Goal: Browse casually

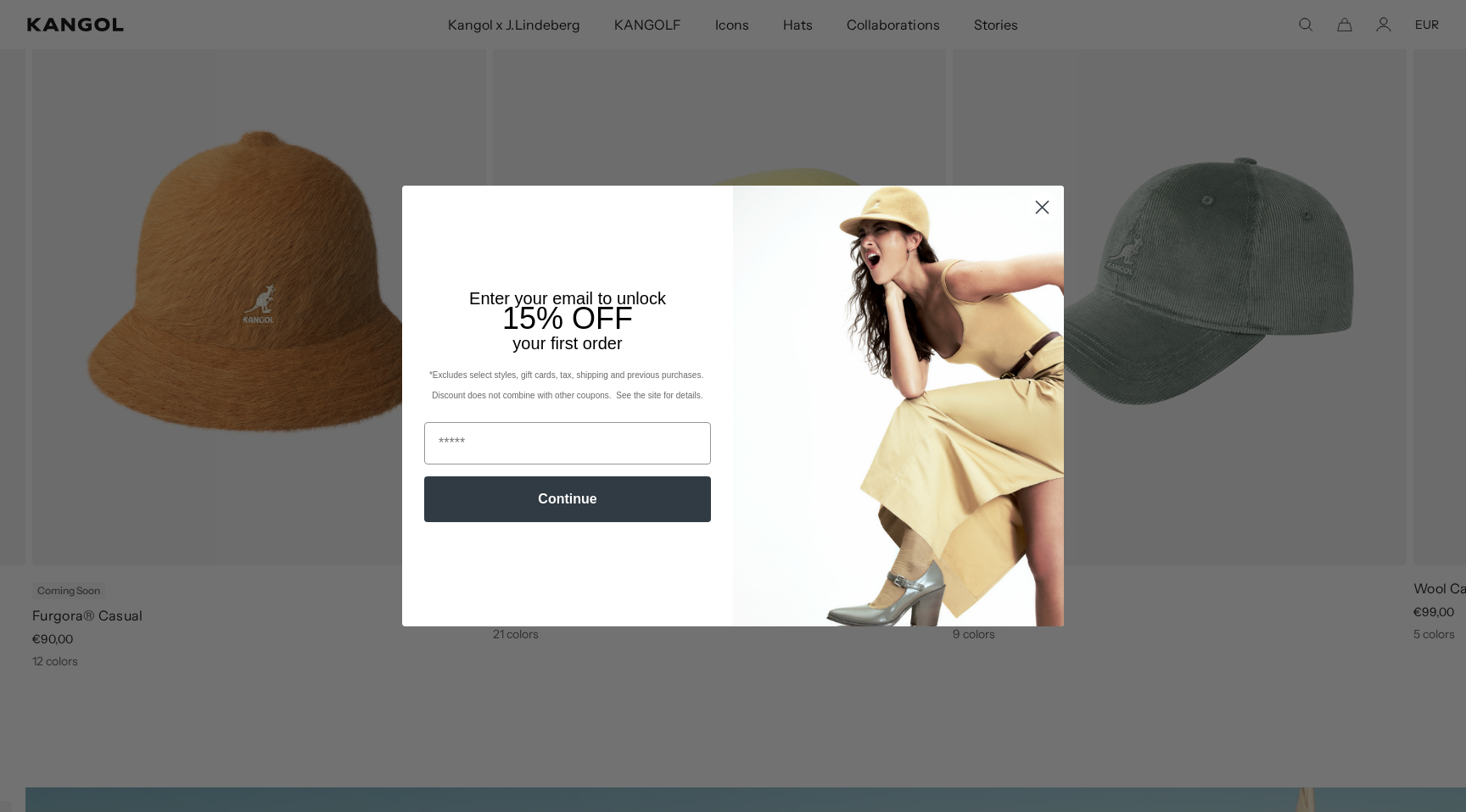
scroll to position [0, 350]
click at [567, 509] on button "Continue" at bounding box center [568, 500] width 286 height 46
click at [1038, 208] on circle "Close dialog" at bounding box center [1042, 208] width 28 height 28
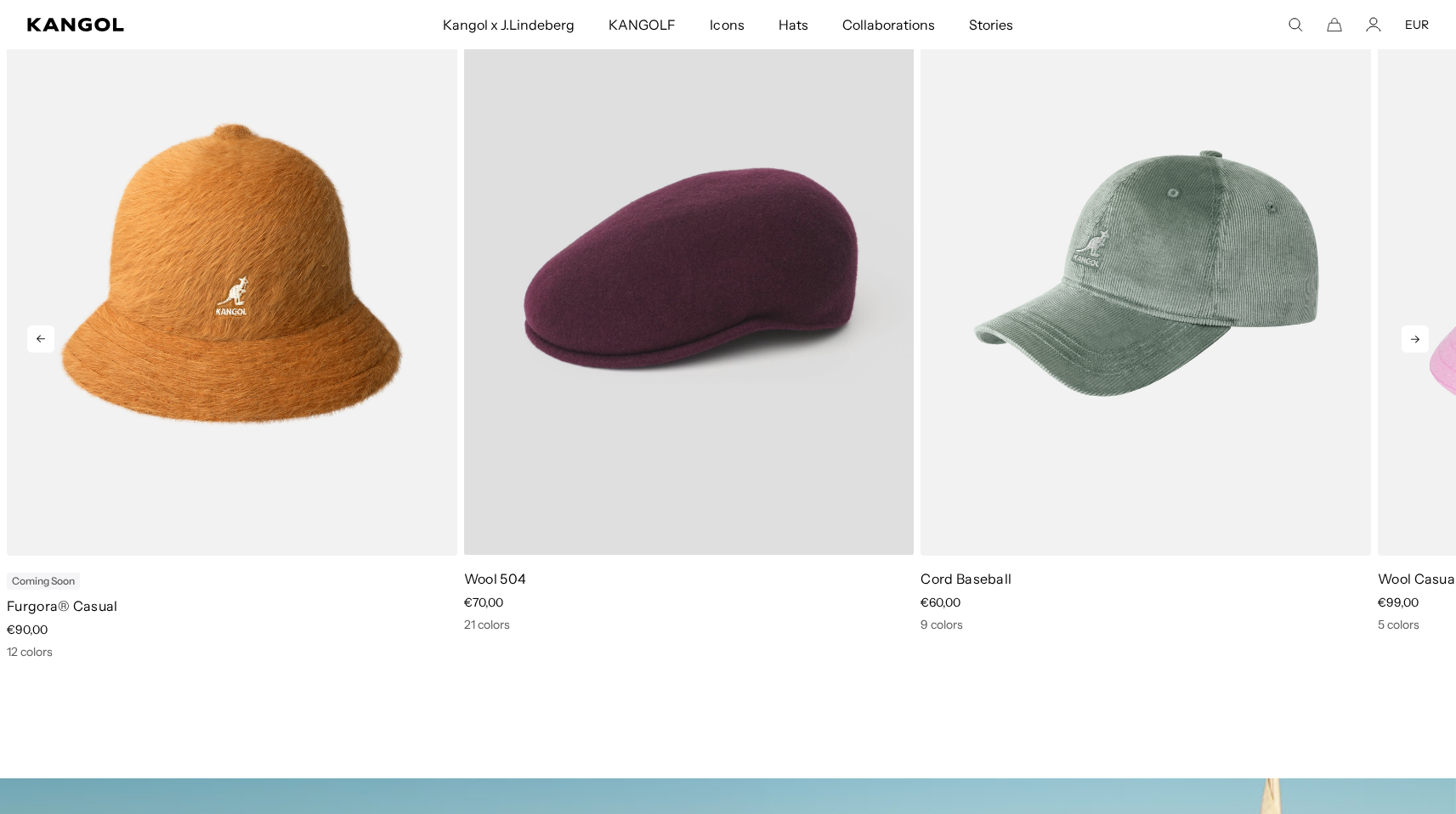
scroll to position [976, 0]
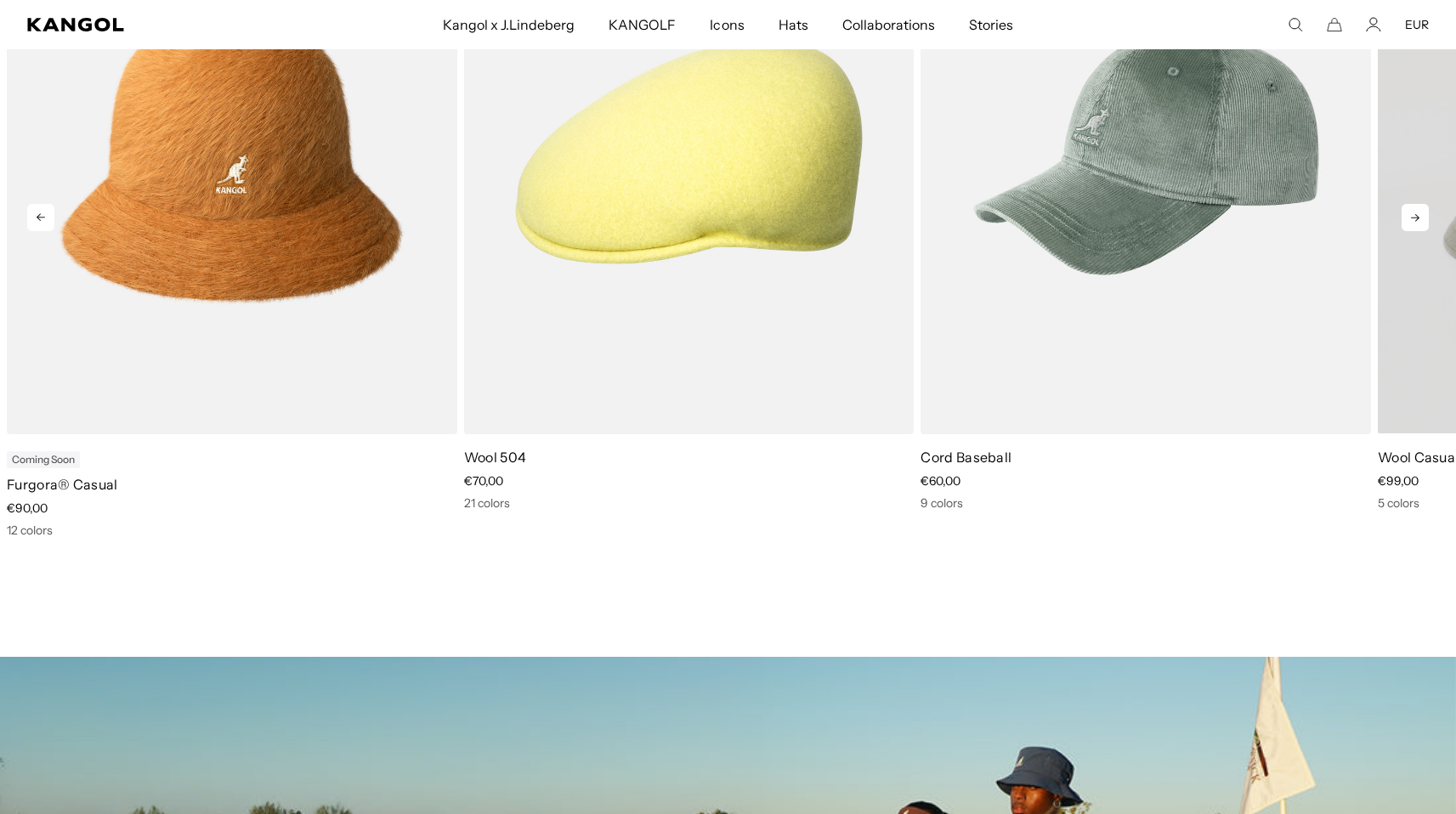
click at [1427, 211] on div "Previous Next Coming Soon Furgora® Bucket price €85,00 10 colors Wool FlexFit® …" at bounding box center [728, 204] width 1456 height 670
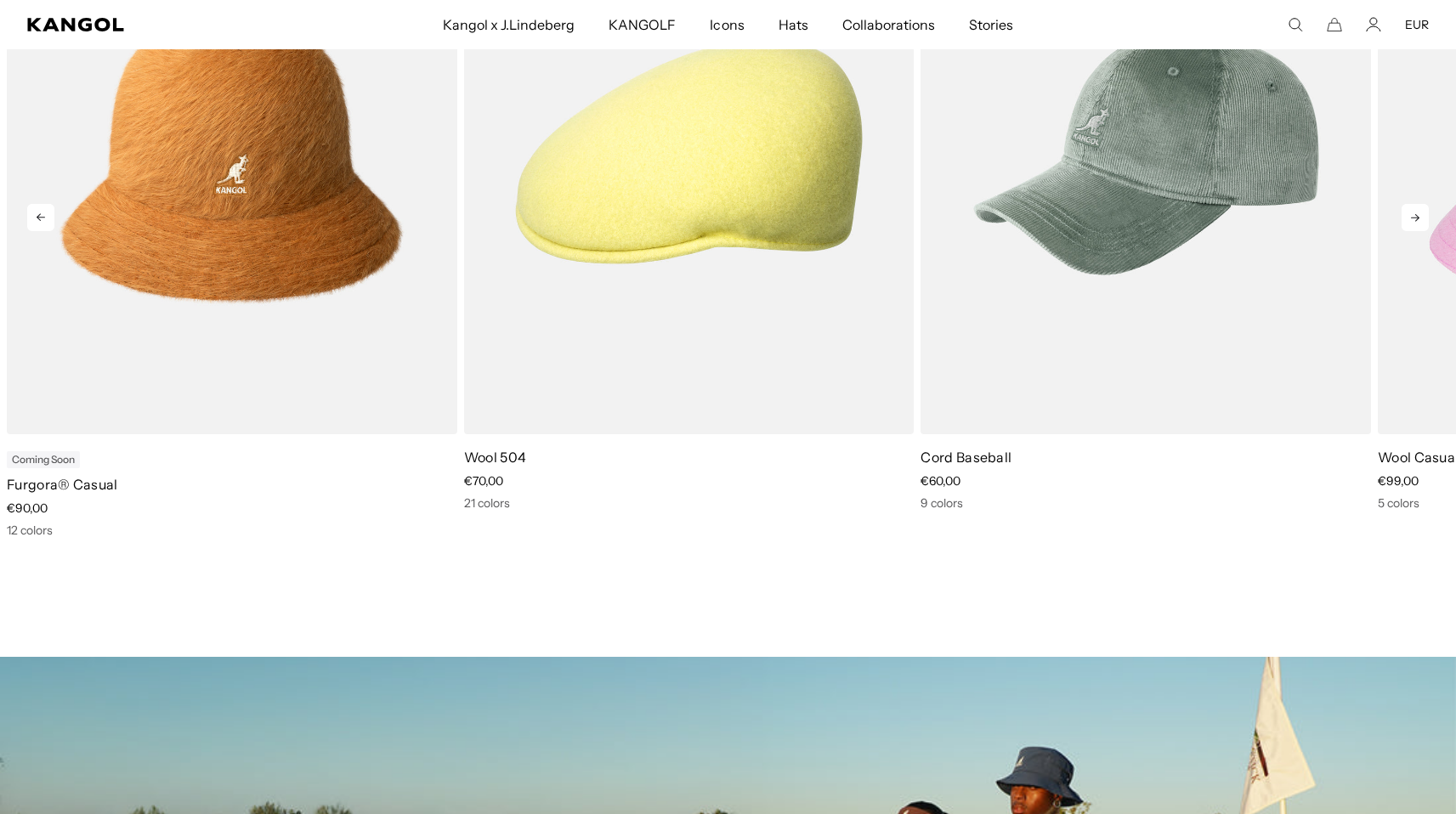
click at [1419, 217] on icon at bounding box center [1414, 217] width 27 height 27
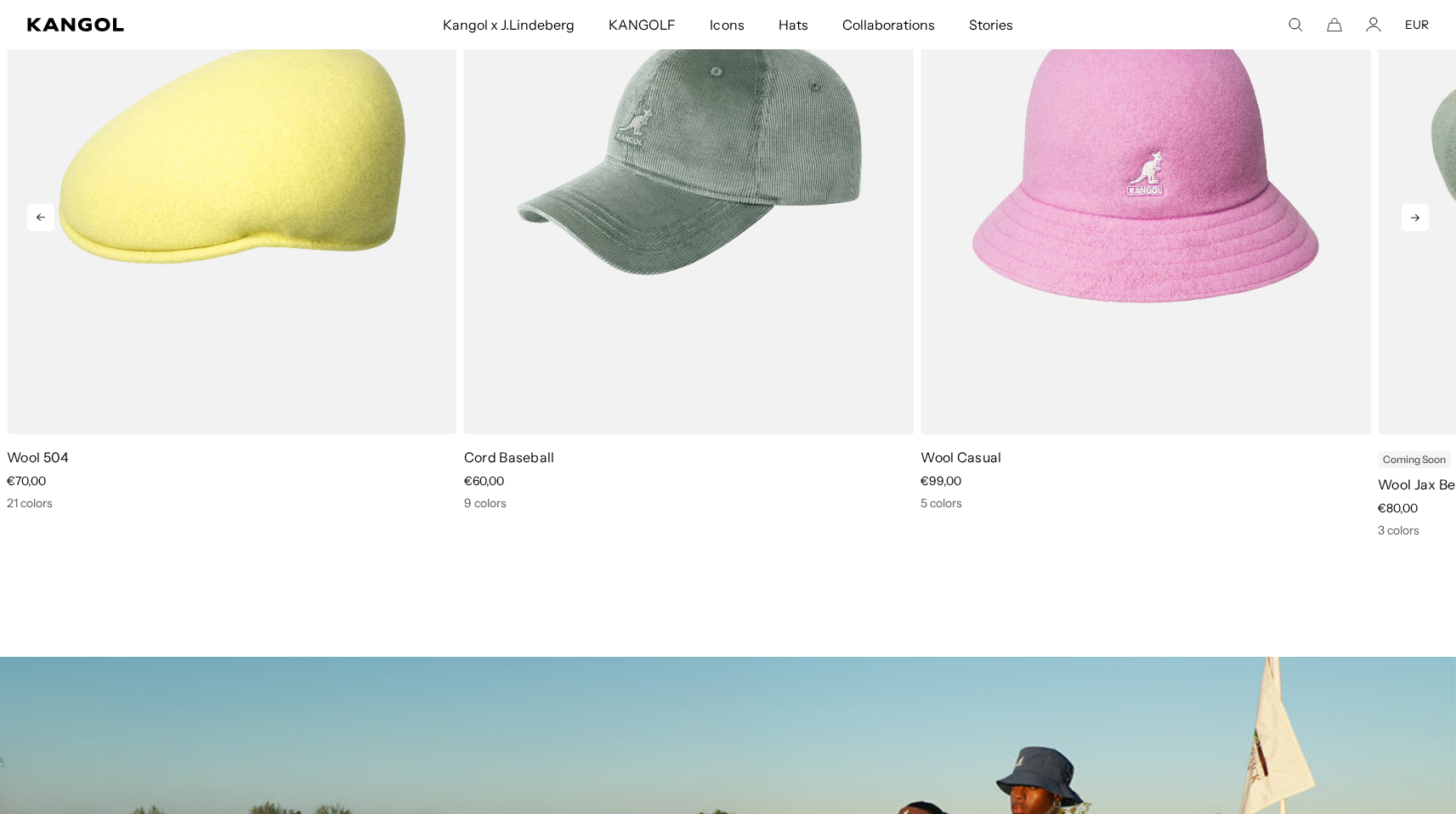
click at [1419, 217] on icon at bounding box center [1414, 217] width 27 height 27
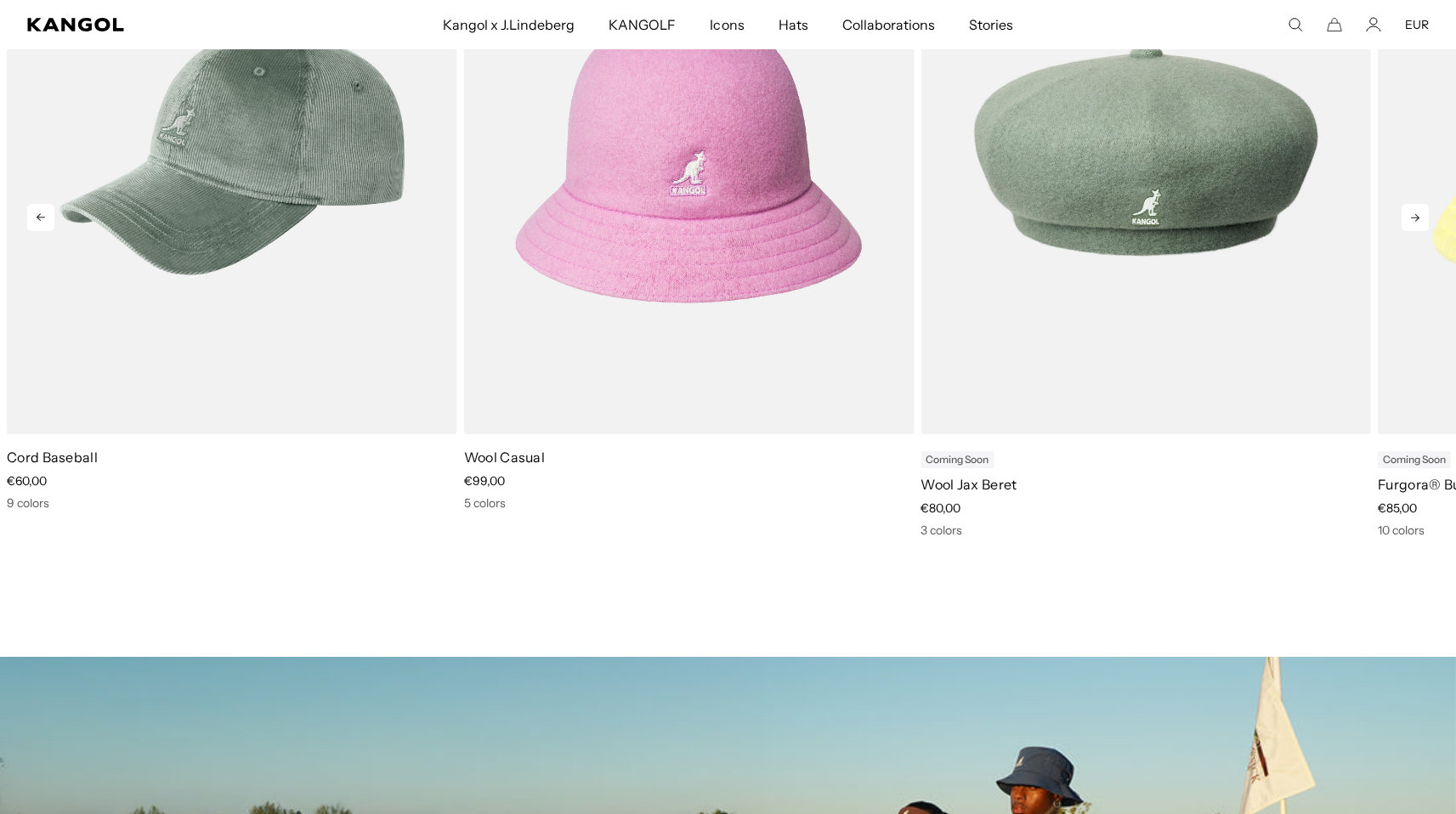
click at [1420, 217] on icon at bounding box center [1414, 217] width 27 height 27
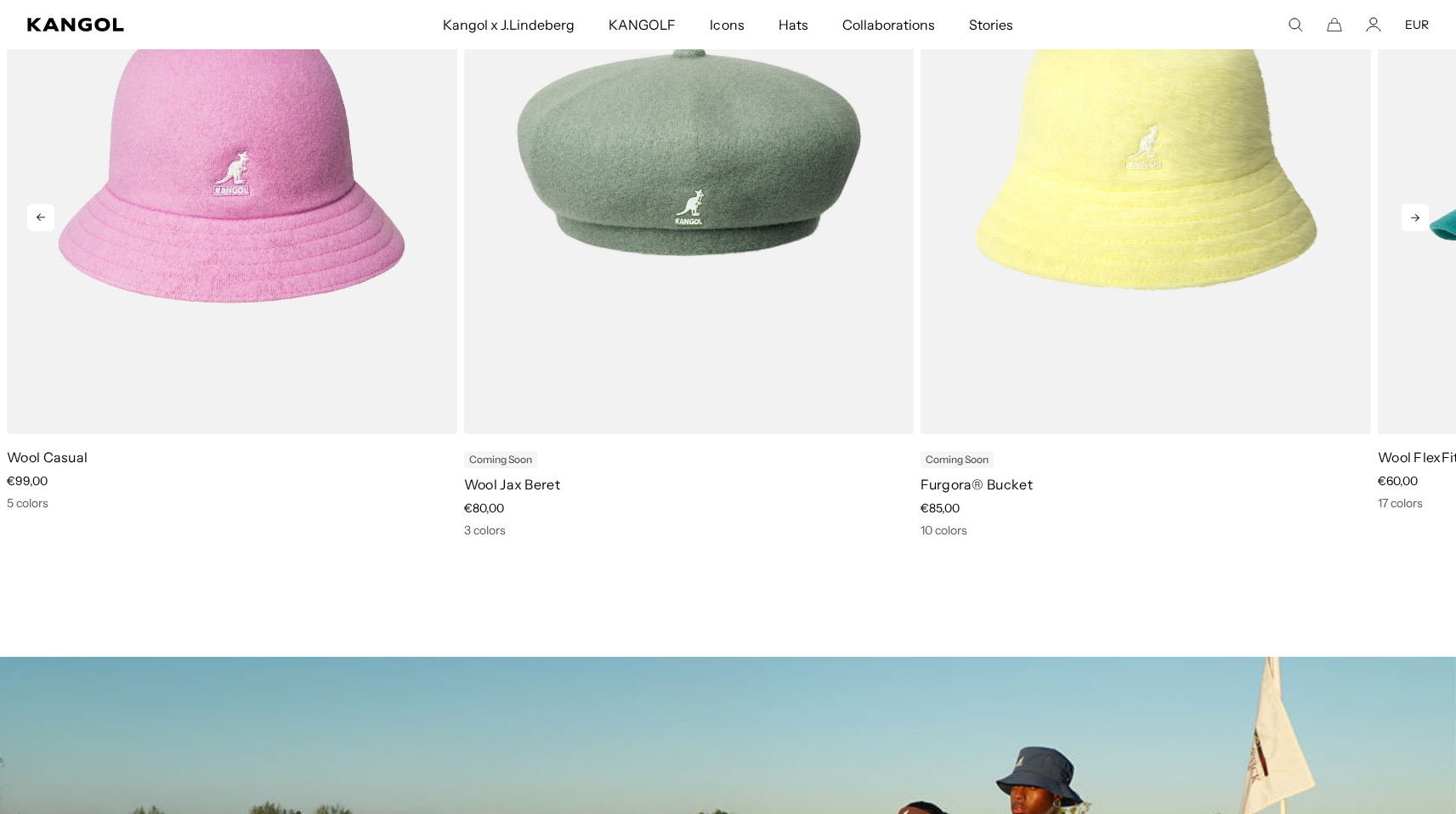
click at [1421, 218] on icon at bounding box center [1414, 217] width 27 height 27
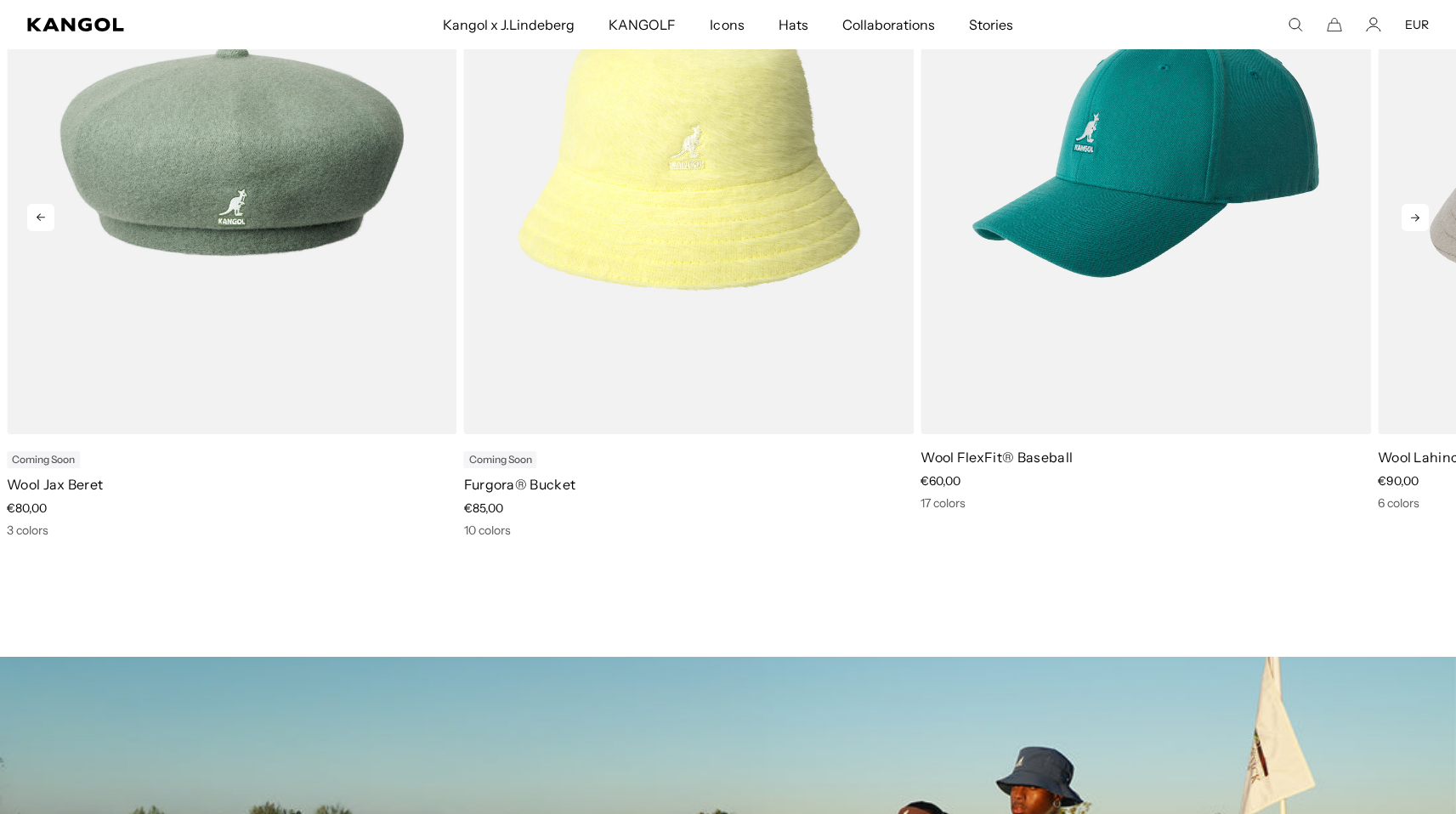
scroll to position [0, 0]
click at [1421, 218] on icon at bounding box center [1414, 217] width 27 height 27
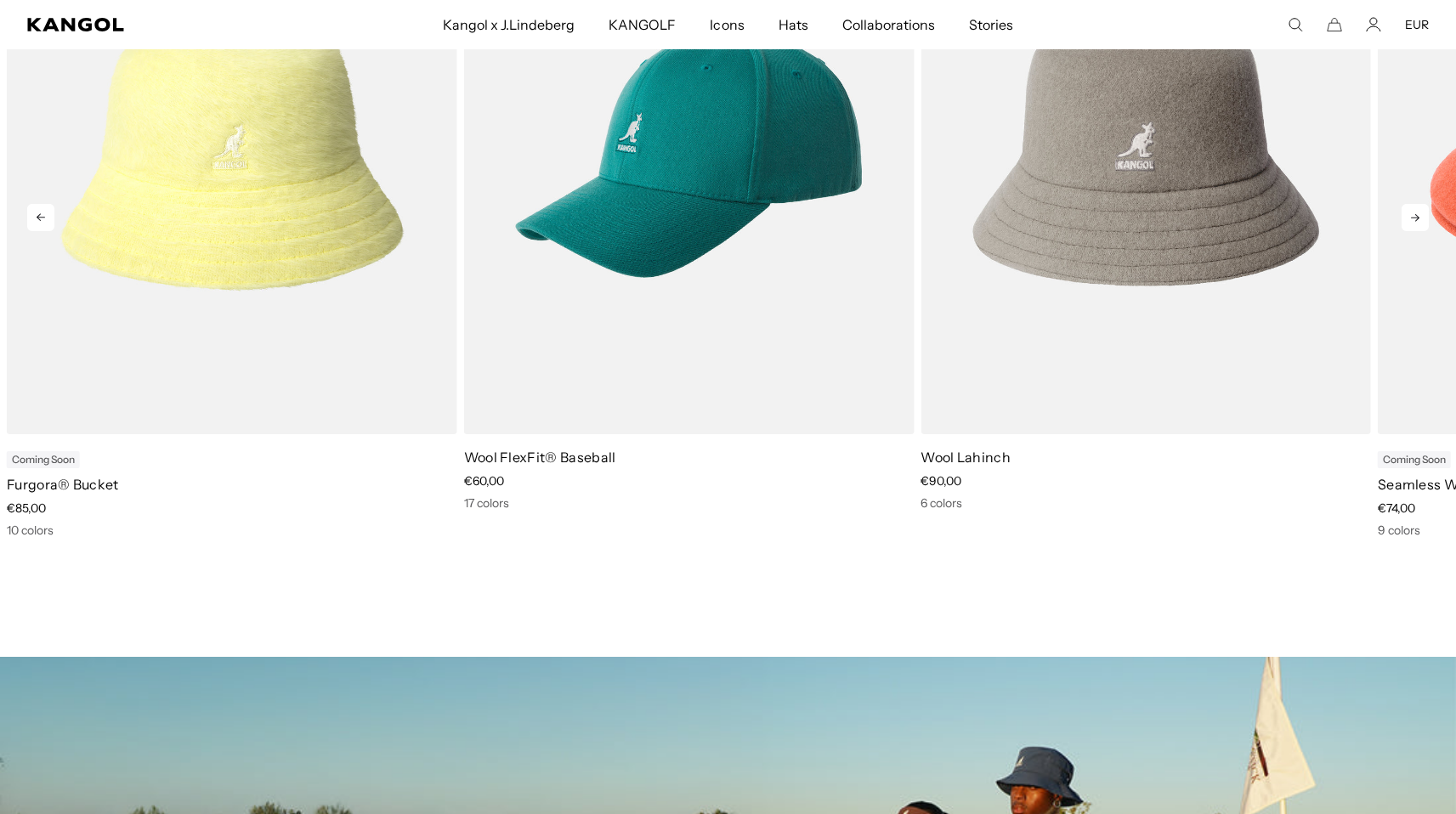
click at [1421, 218] on icon at bounding box center [1414, 217] width 27 height 27
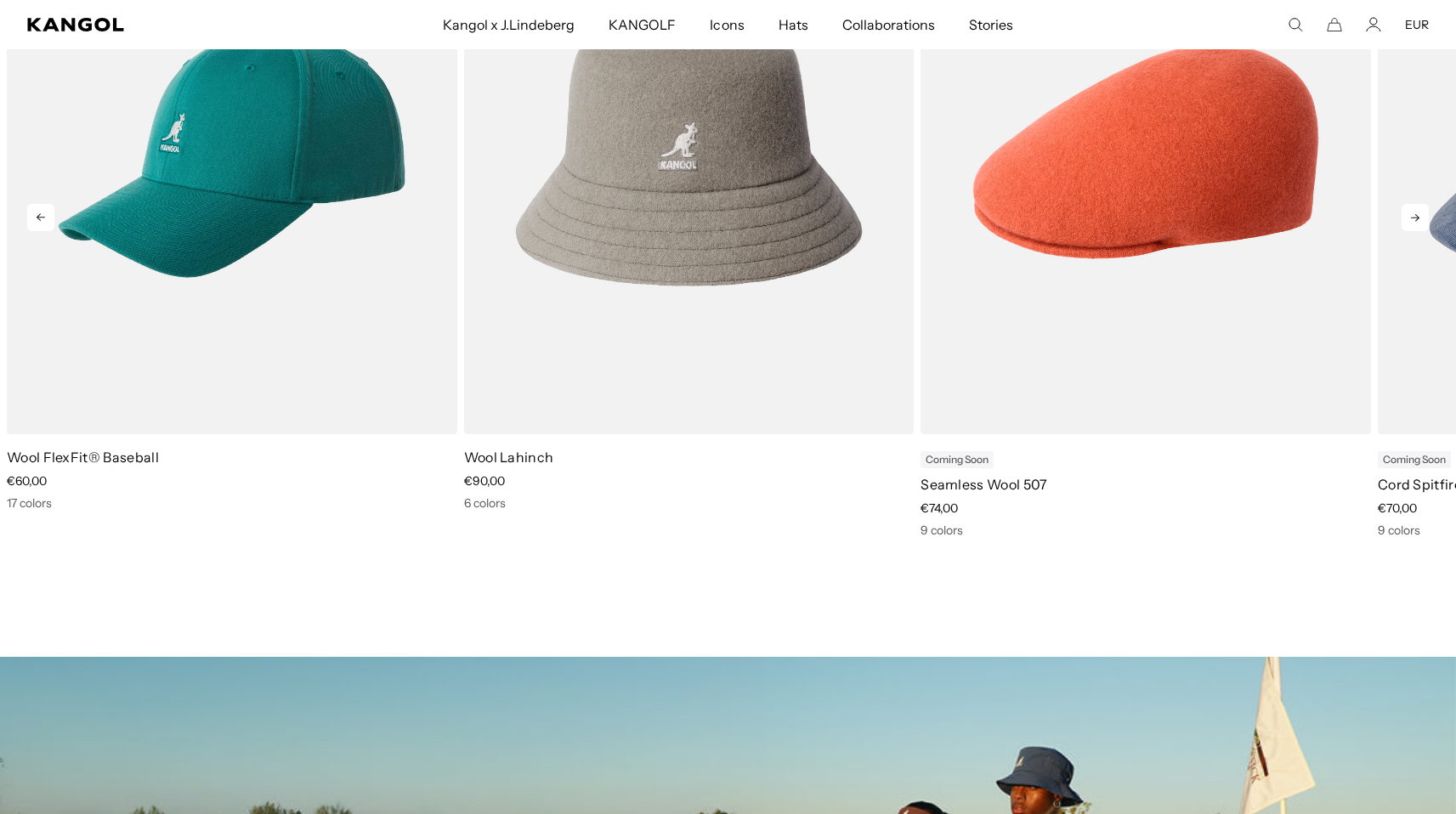
click at [1421, 218] on icon at bounding box center [1414, 217] width 27 height 27
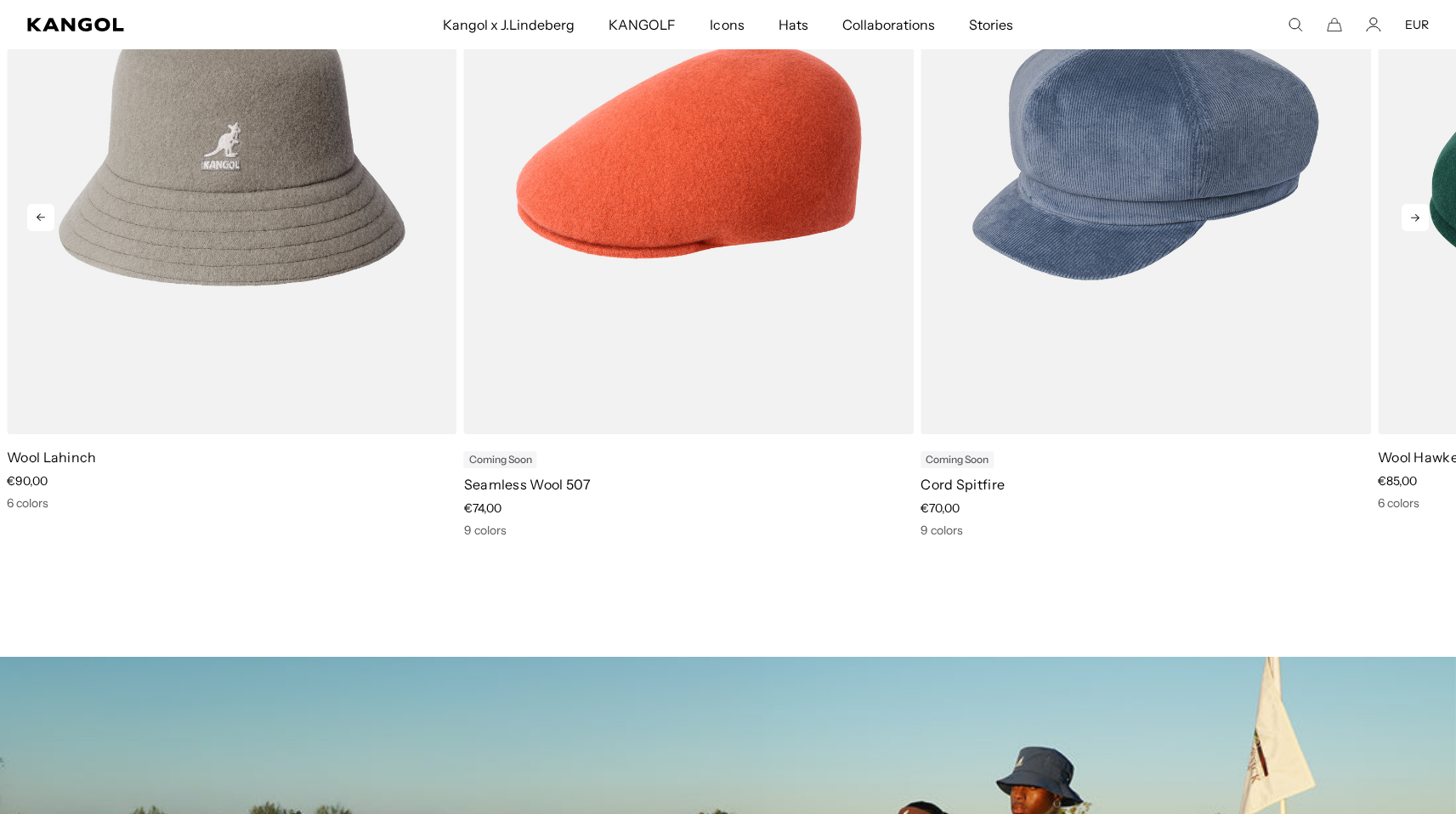
click at [1421, 218] on icon at bounding box center [1414, 217] width 27 height 27
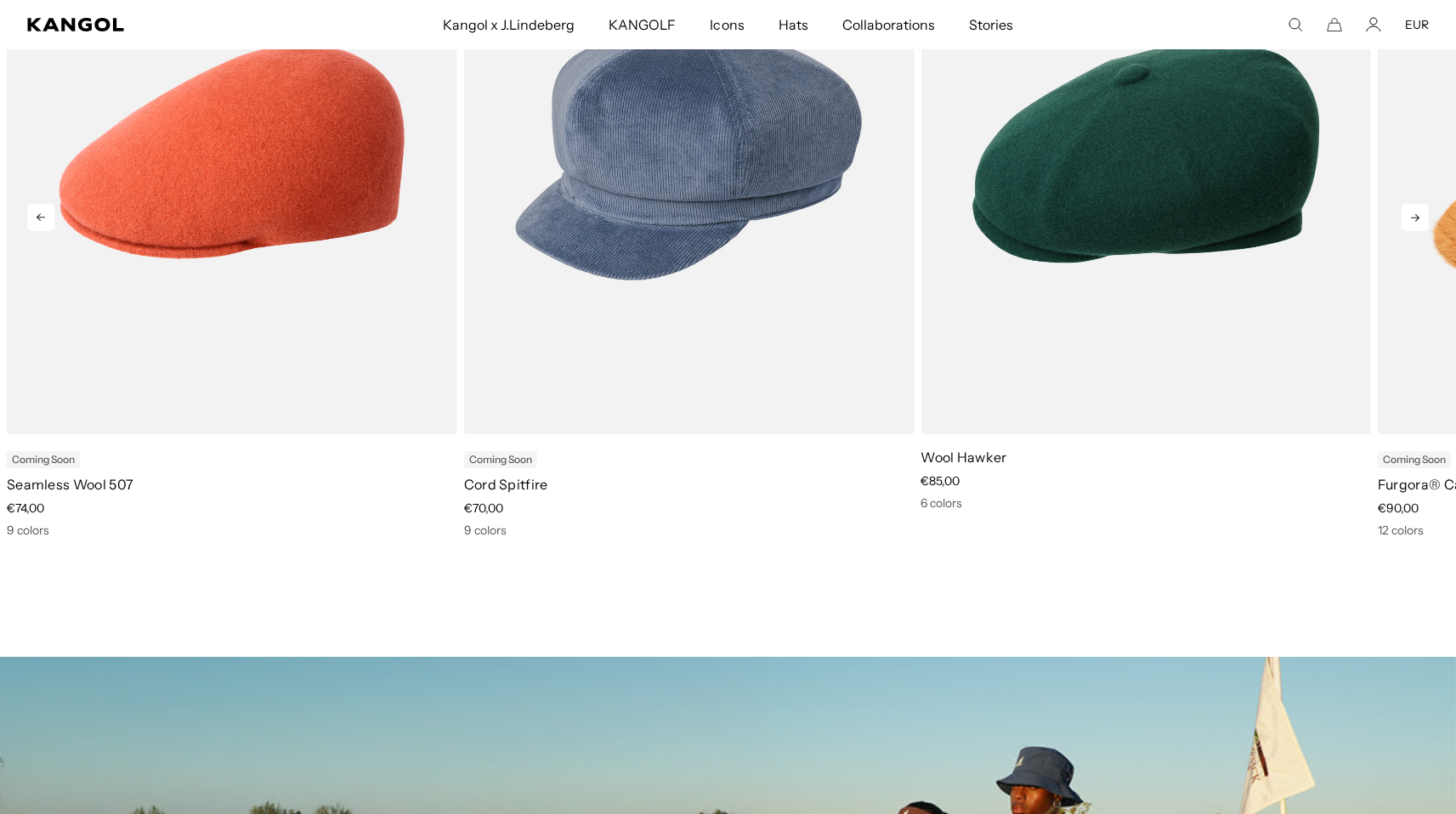
click at [1419, 217] on icon at bounding box center [1414, 217] width 27 height 27
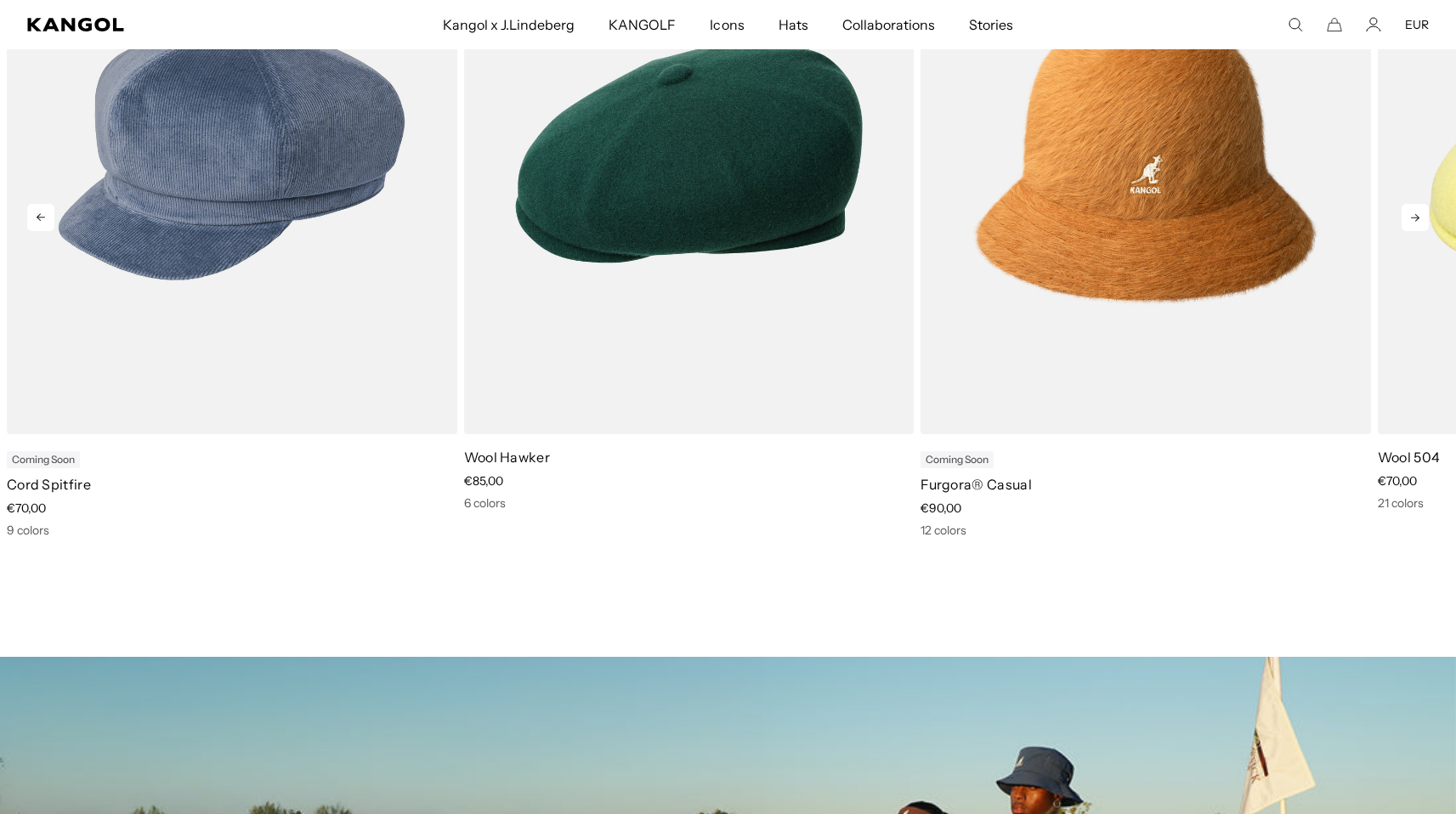
click at [1419, 217] on icon at bounding box center [1414, 217] width 27 height 27
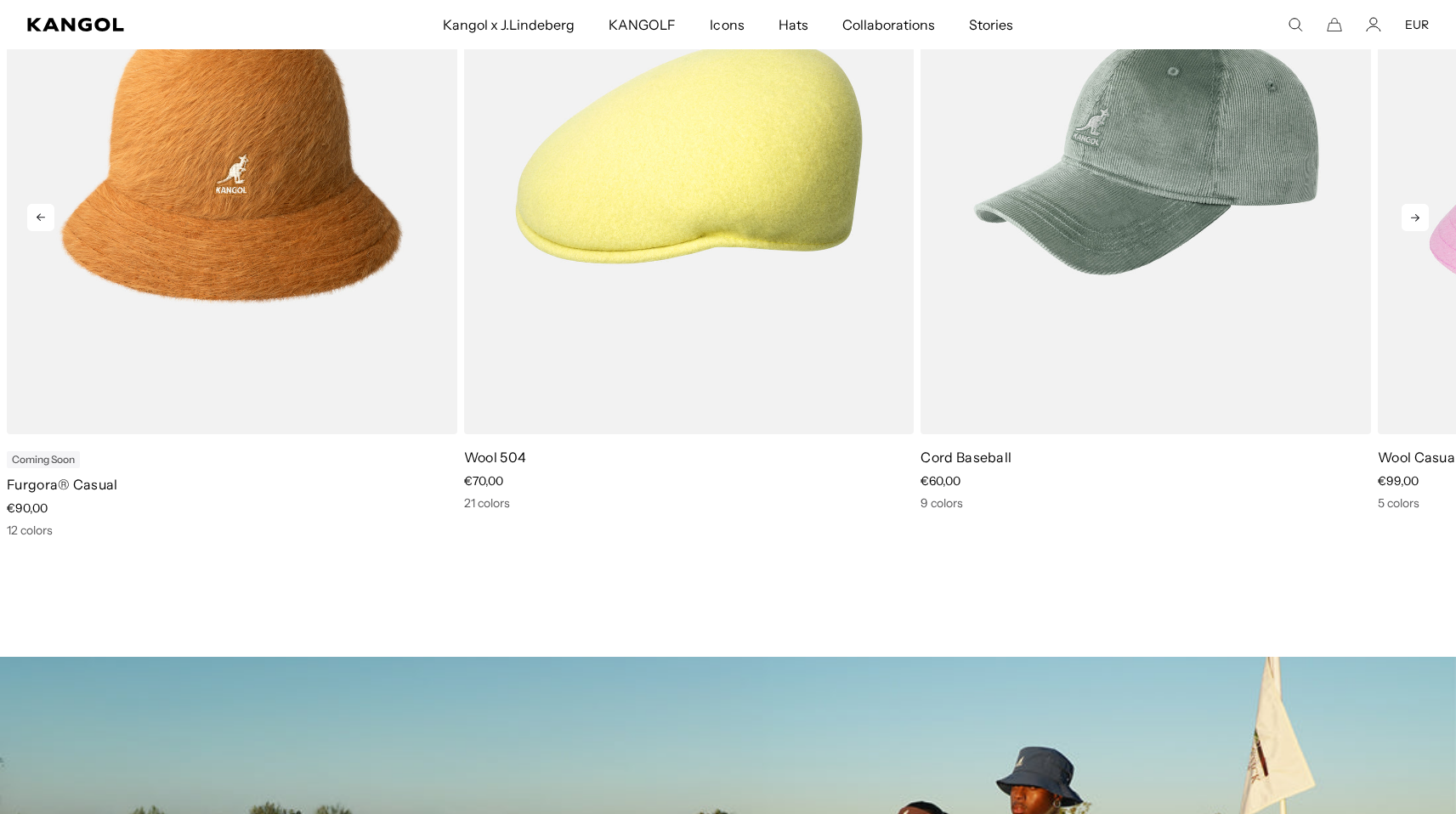
click at [1419, 217] on icon at bounding box center [1414, 217] width 27 height 27
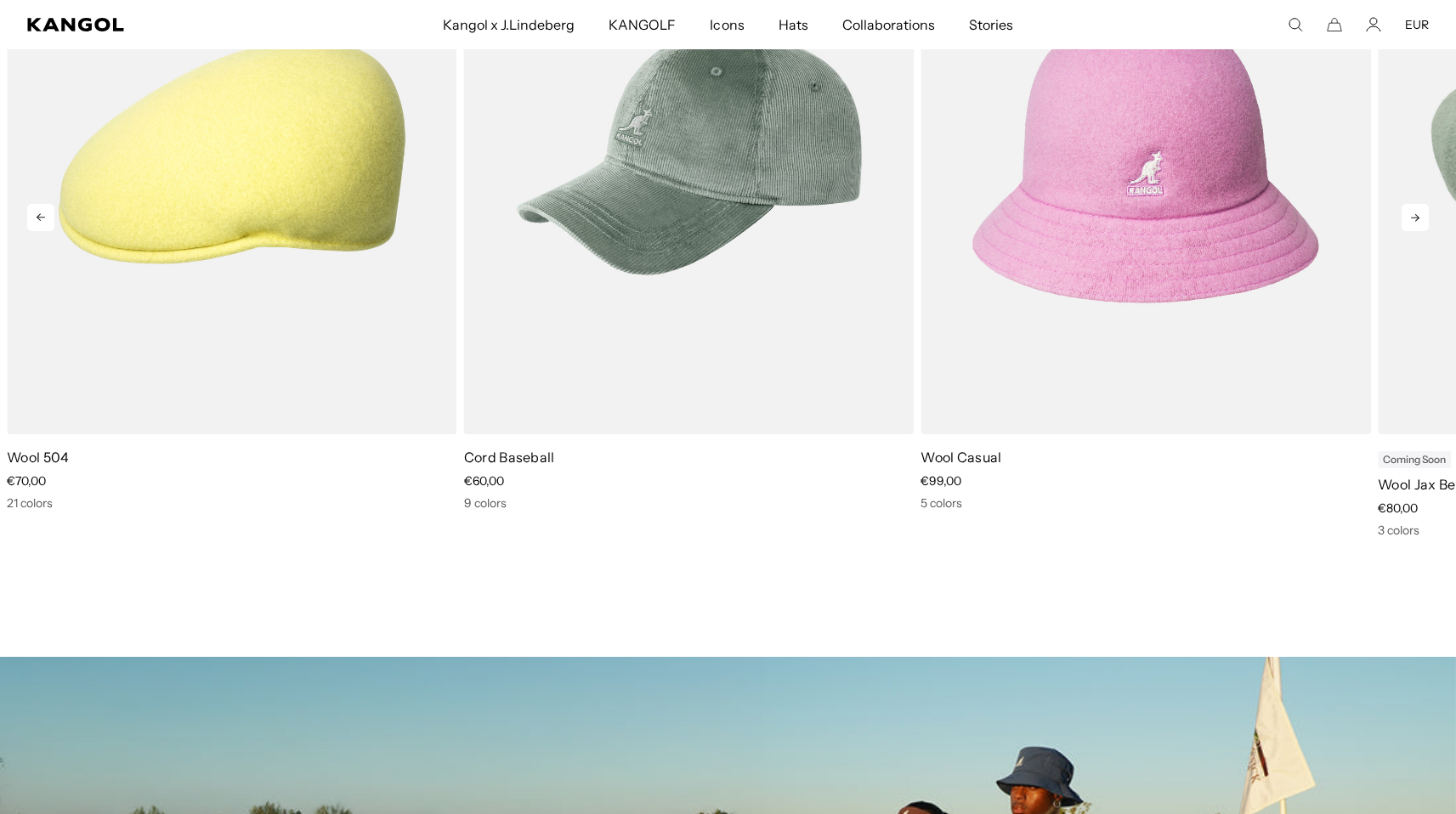
click at [1419, 217] on icon at bounding box center [1414, 217] width 27 height 27
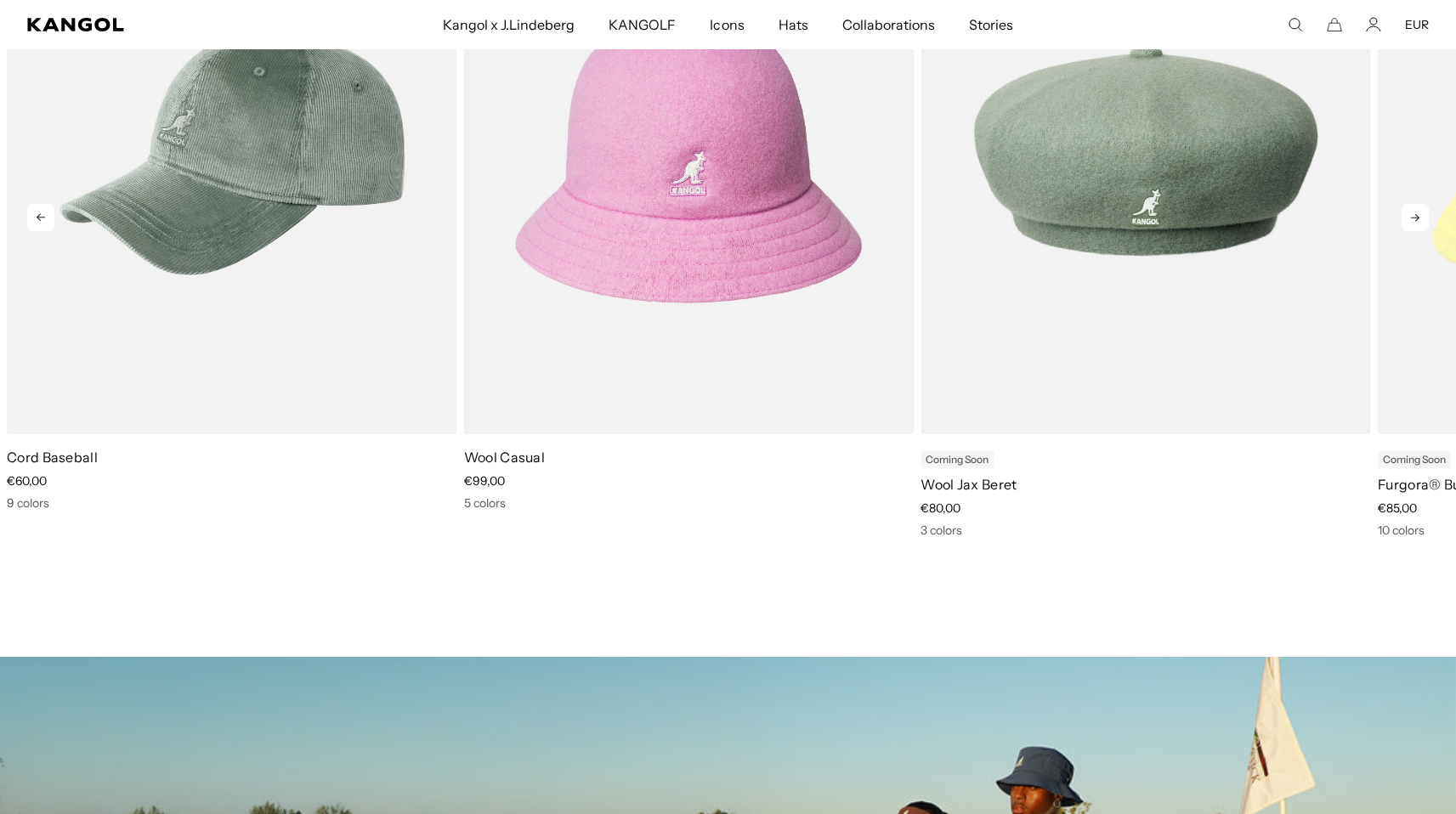
click at [1419, 217] on icon at bounding box center [1414, 217] width 27 height 27
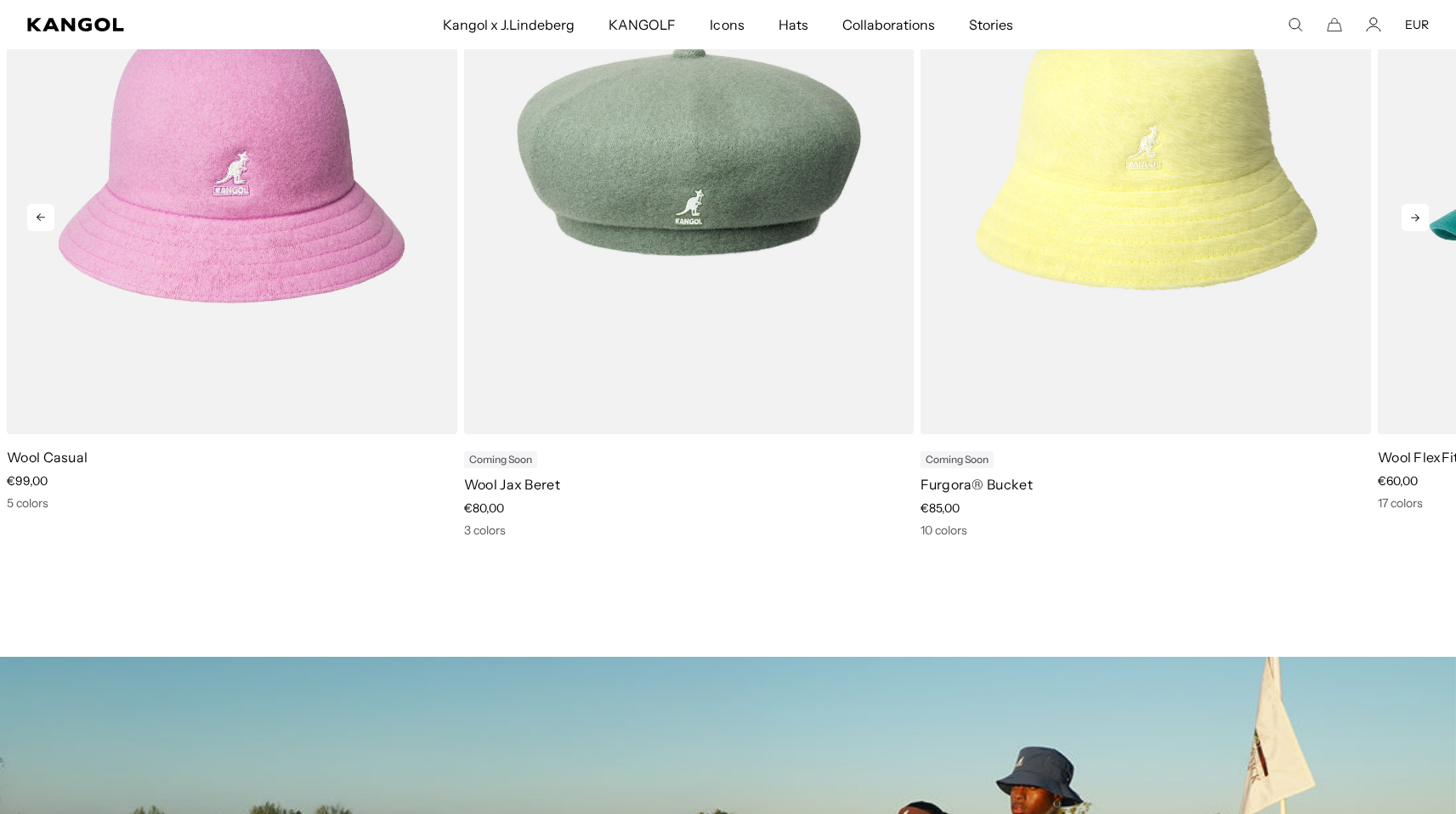
click at [1419, 217] on icon at bounding box center [1414, 217] width 27 height 27
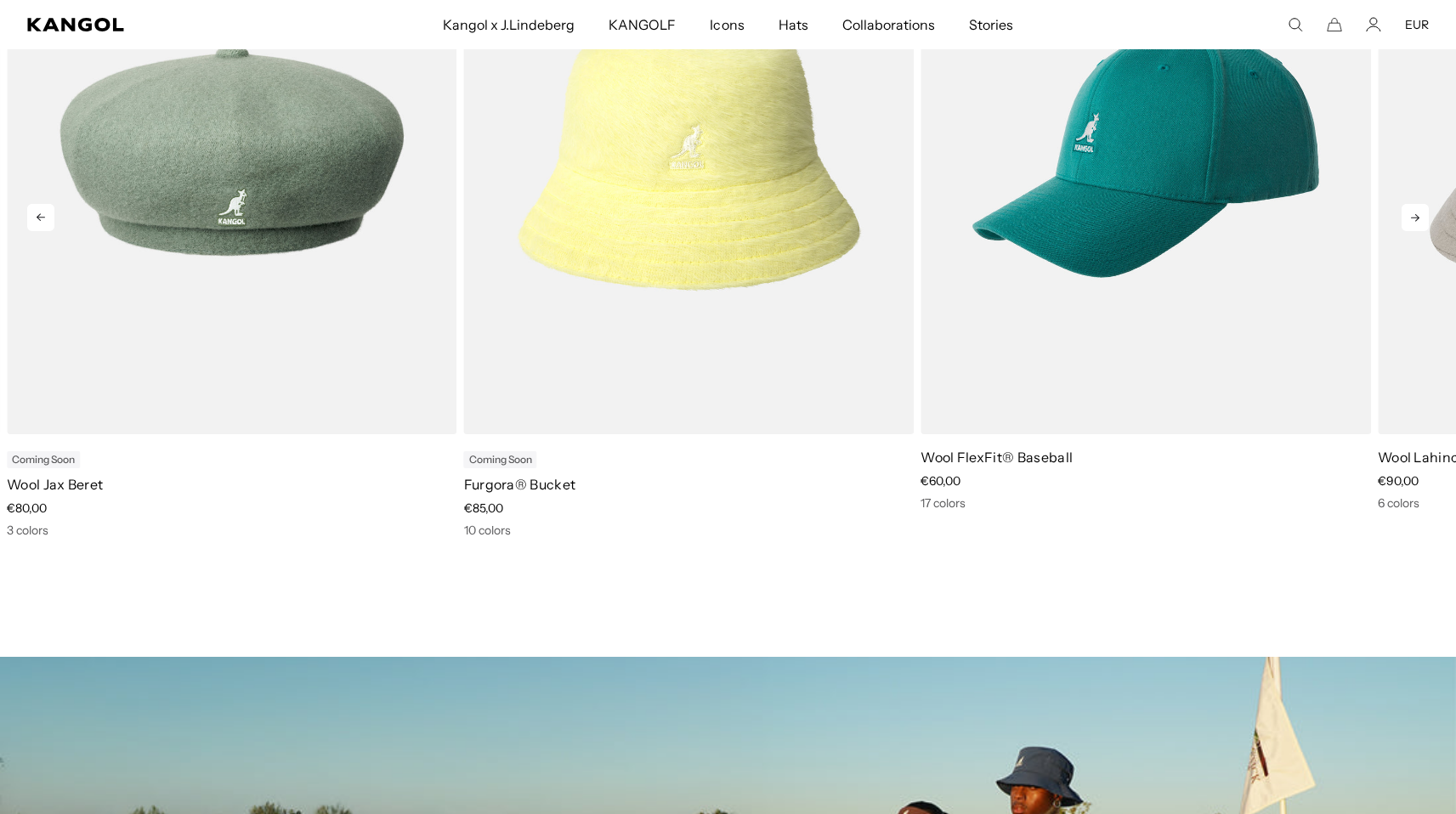
click at [1419, 217] on icon at bounding box center [1414, 217] width 27 height 27
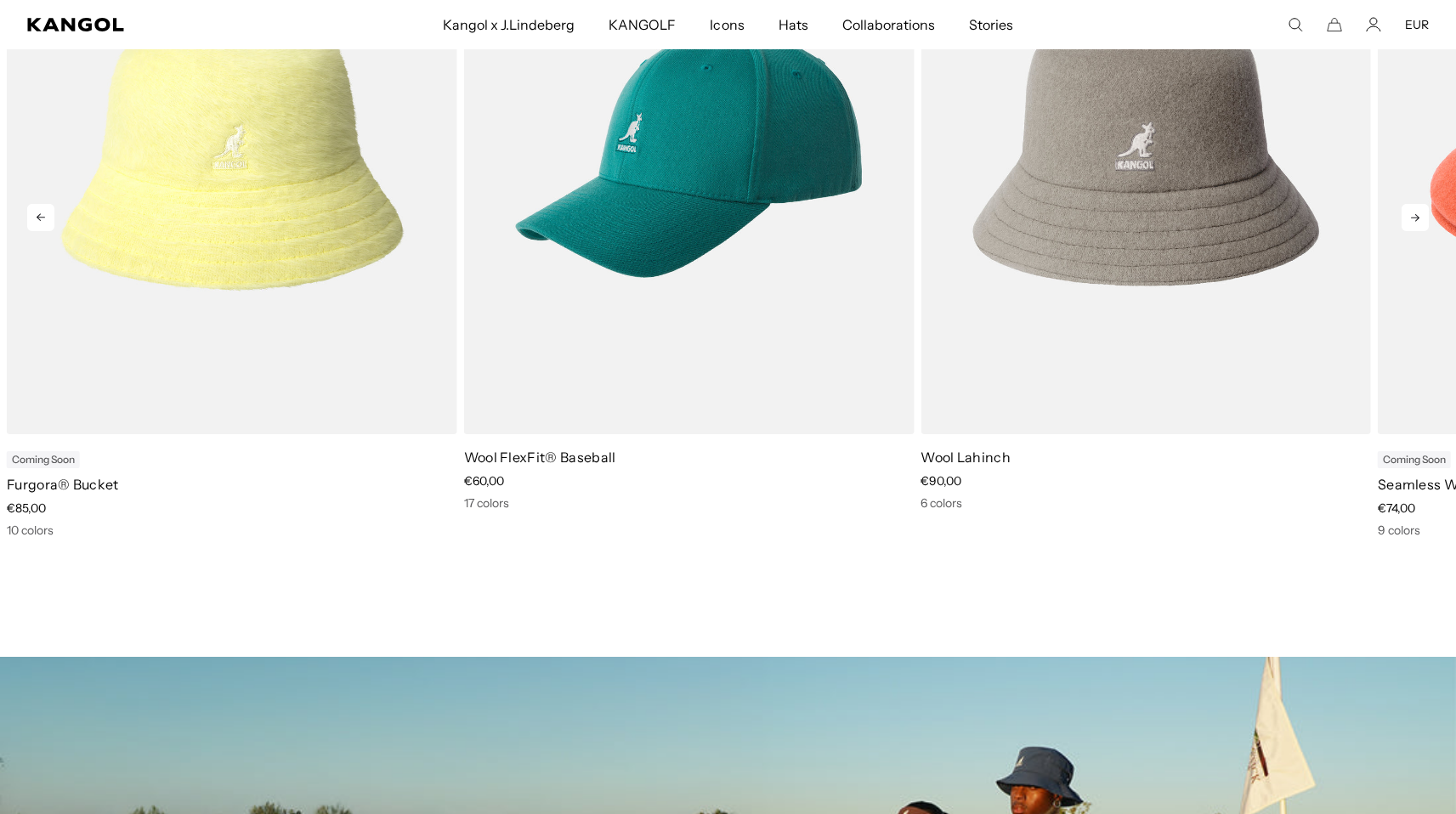
click at [1419, 217] on icon at bounding box center [1414, 217] width 27 height 27
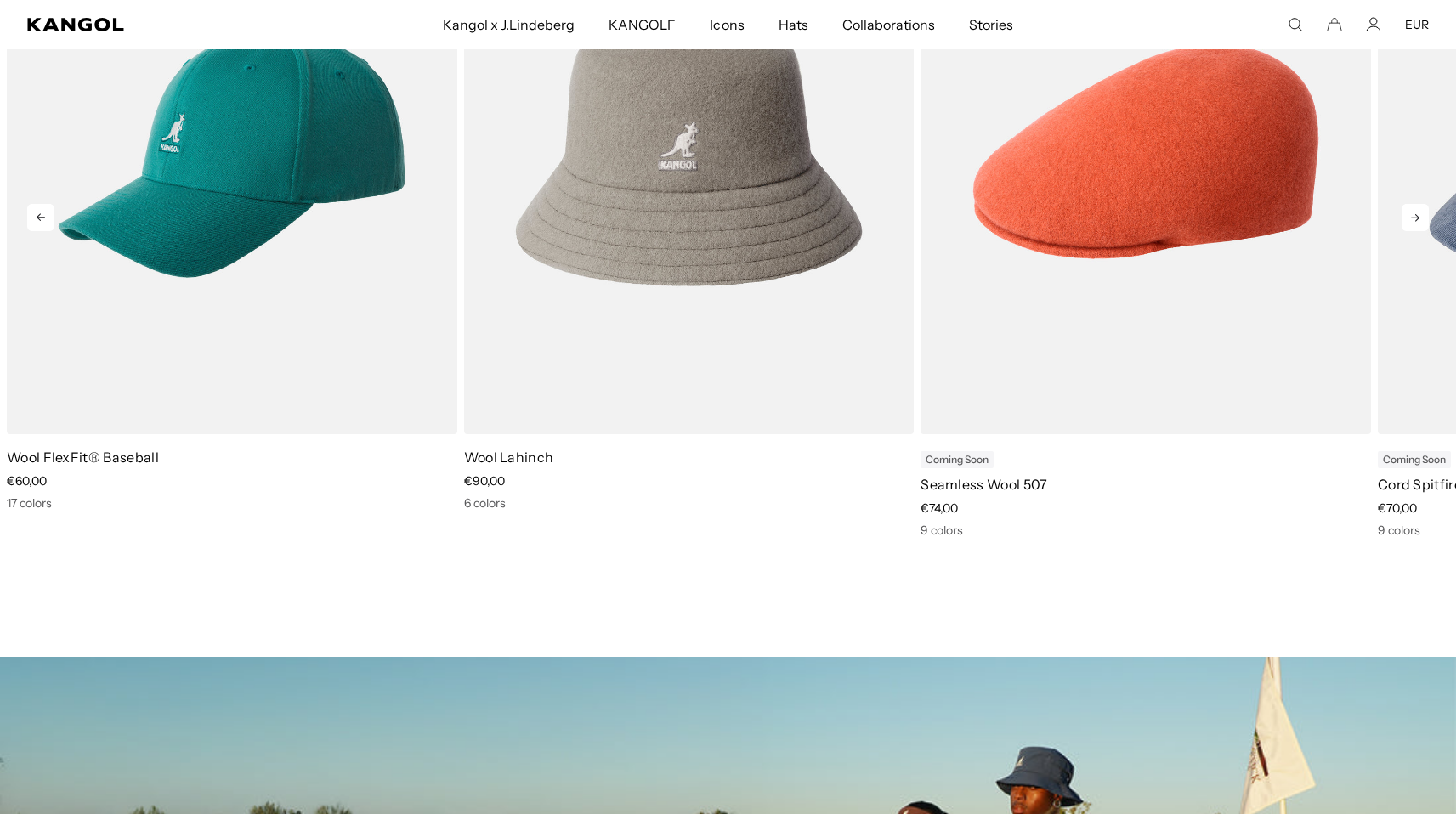
click at [1419, 217] on icon at bounding box center [1414, 217] width 27 height 27
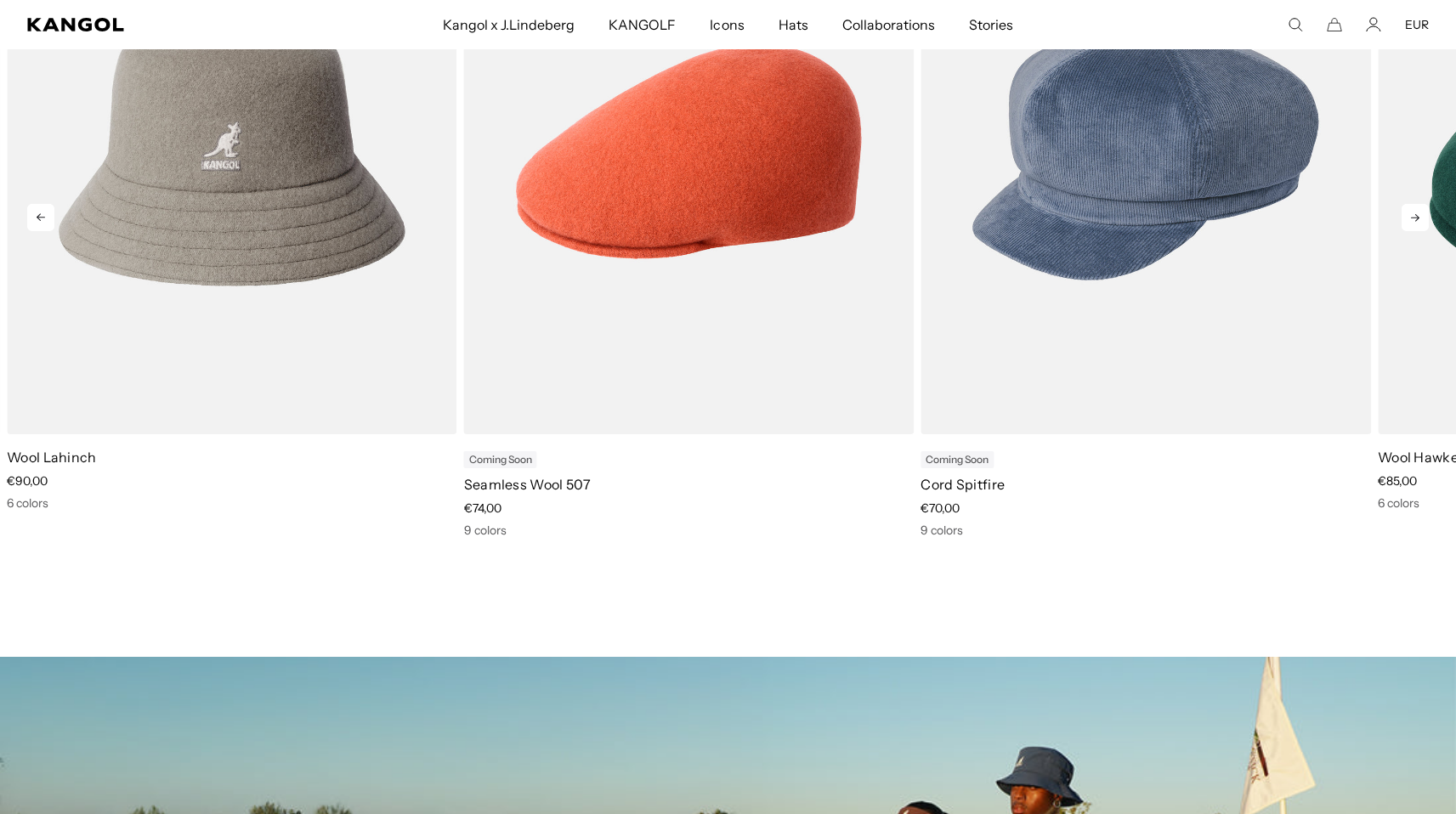
click at [1419, 217] on icon at bounding box center [1414, 217] width 27 height 27
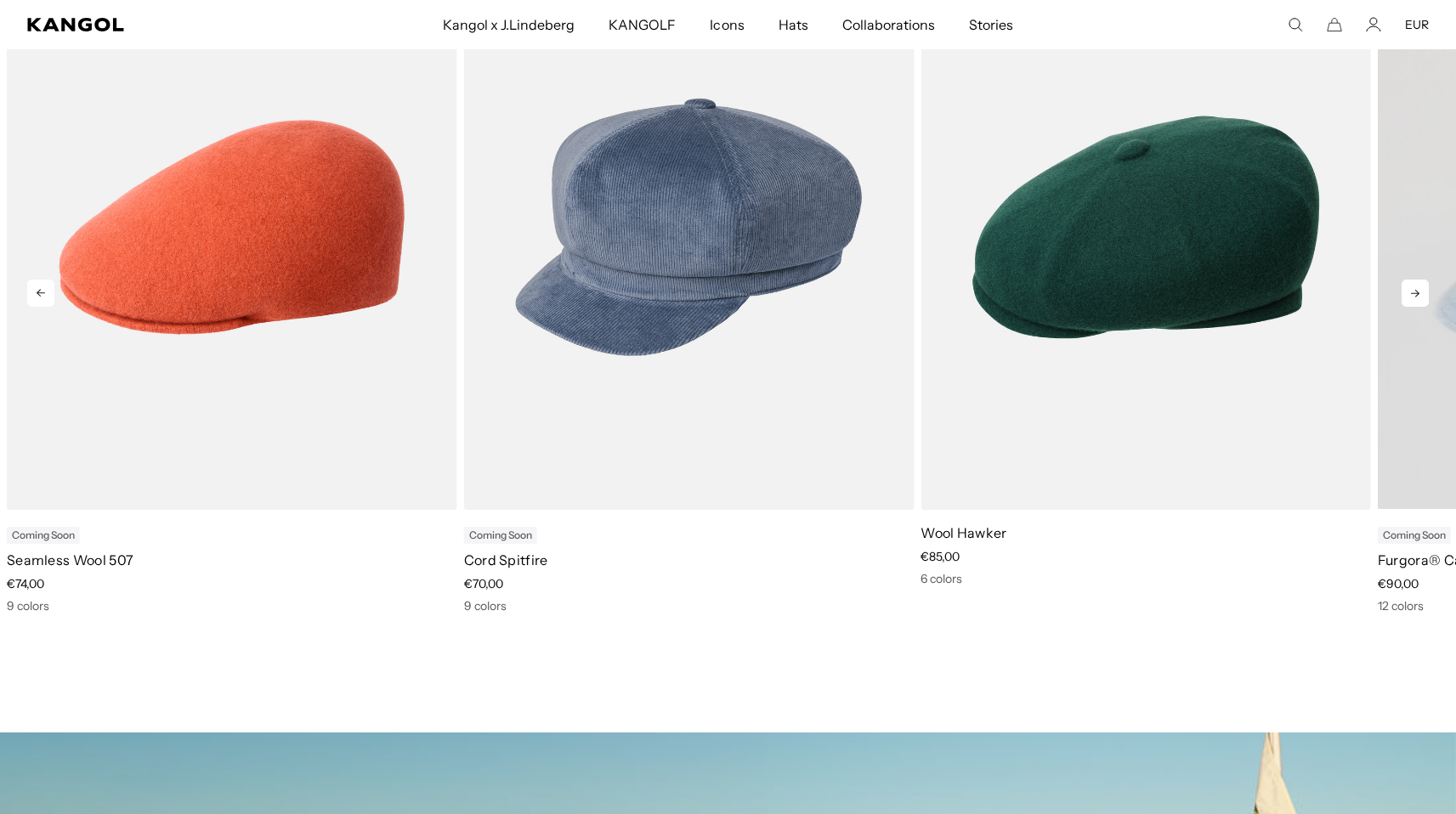
scroll to position [899, 0]
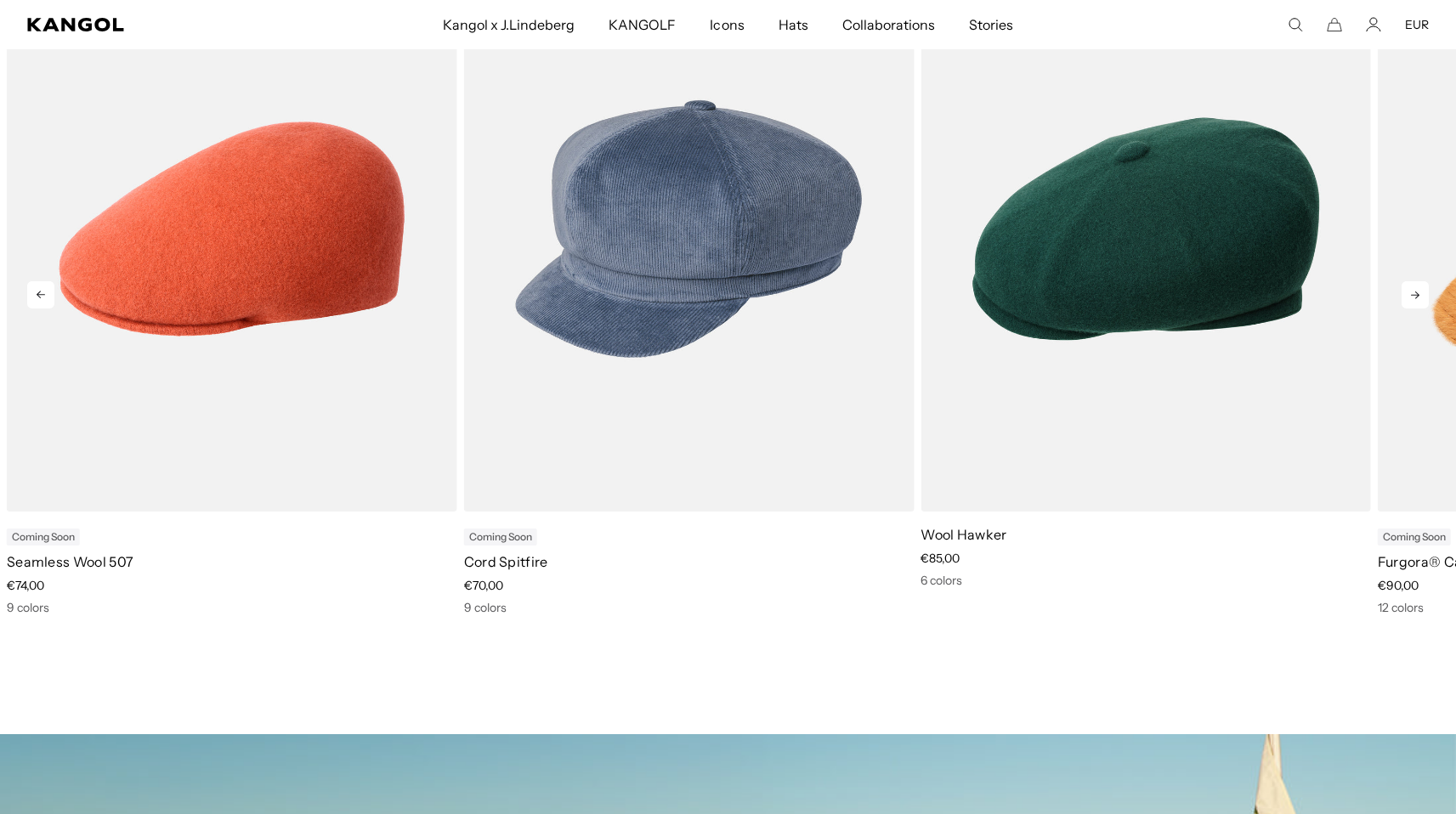
click at [1409, 287] on icon at bounding box center [1414, 294] width 27 height 27
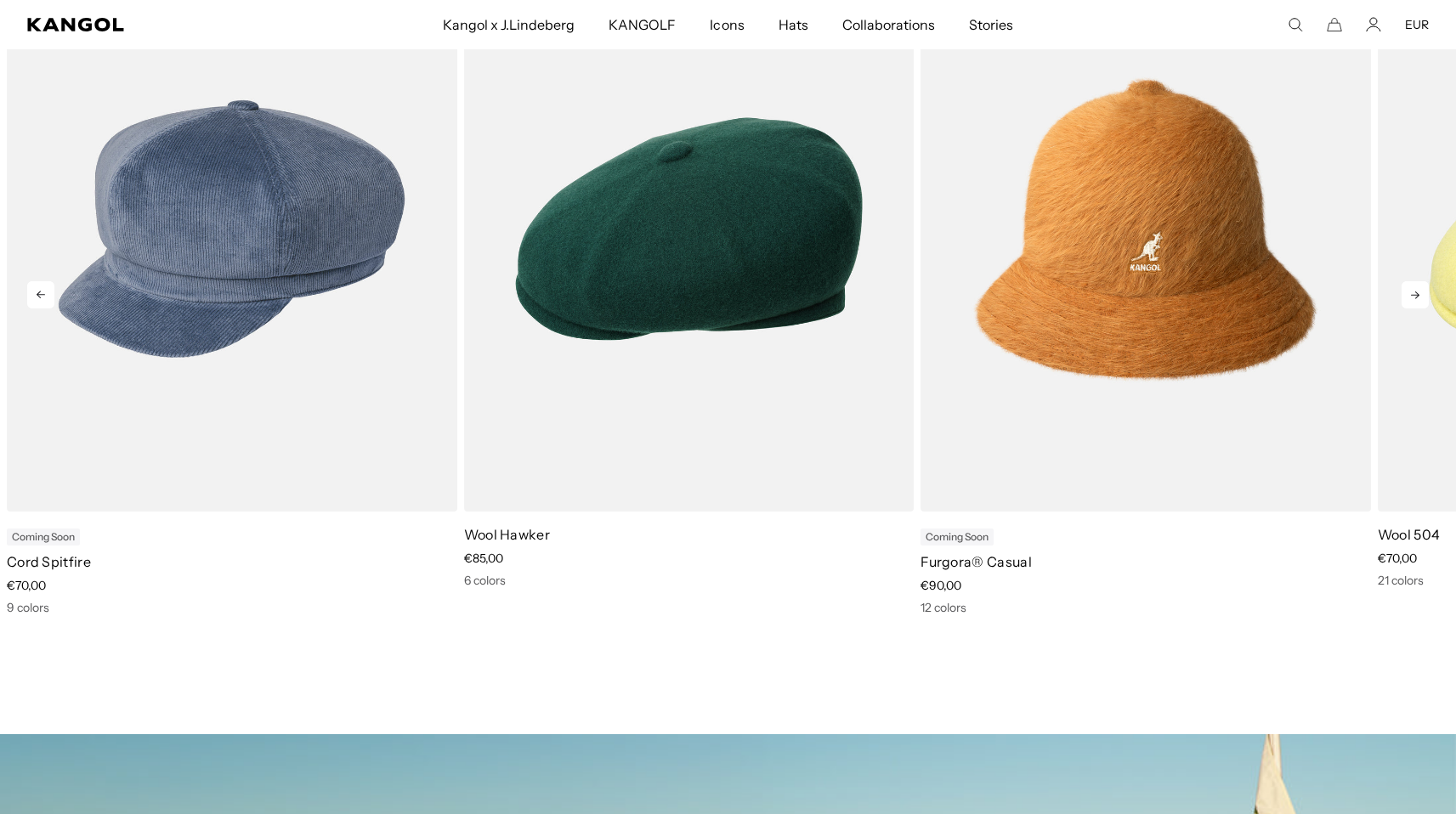
click at [1409, 286] on icon at bounding box center [1414, 294] width 27 height 27
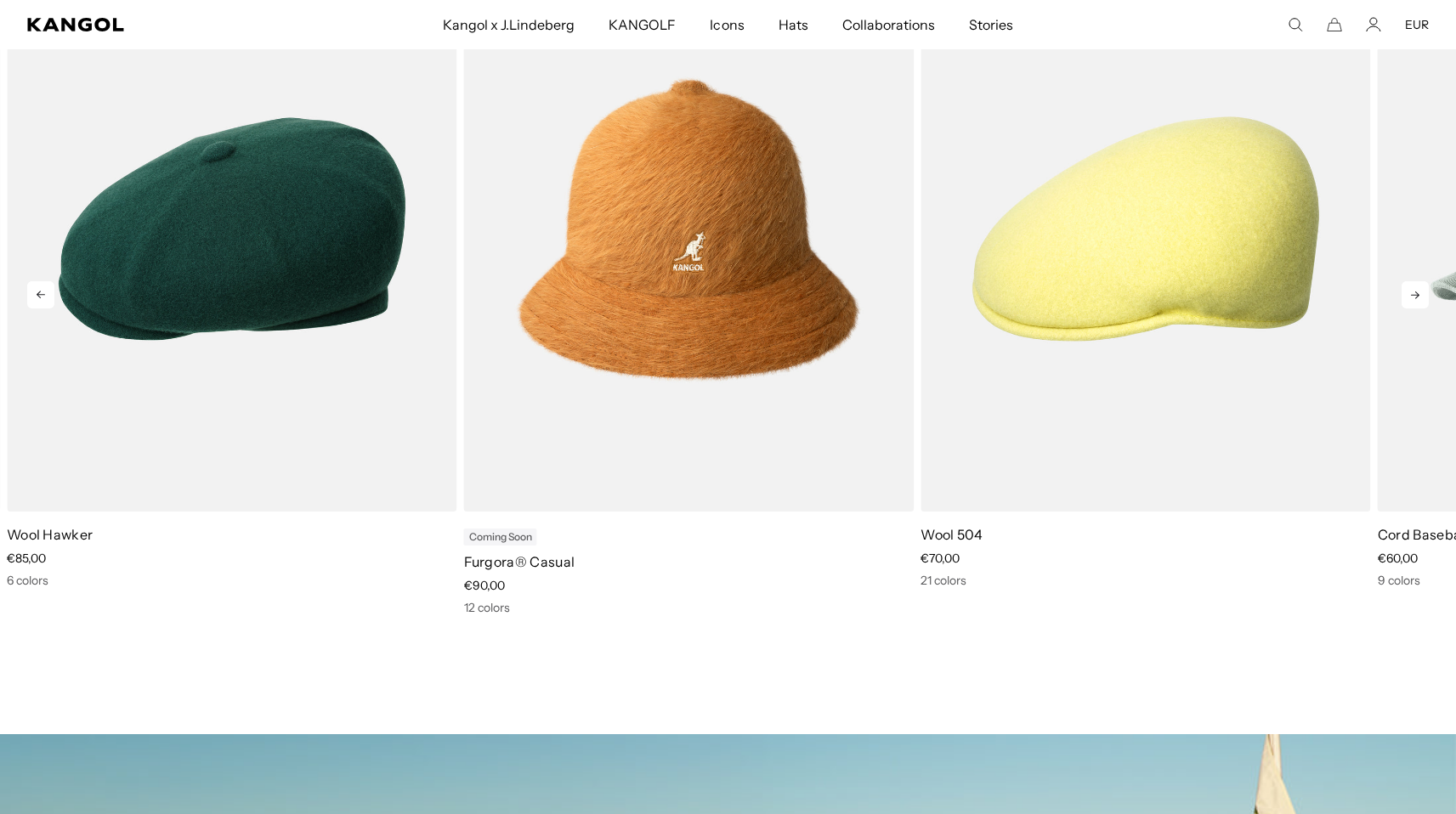
click at [1409, 286] on icon at bounding box center [1414, 294] width 27 height 27
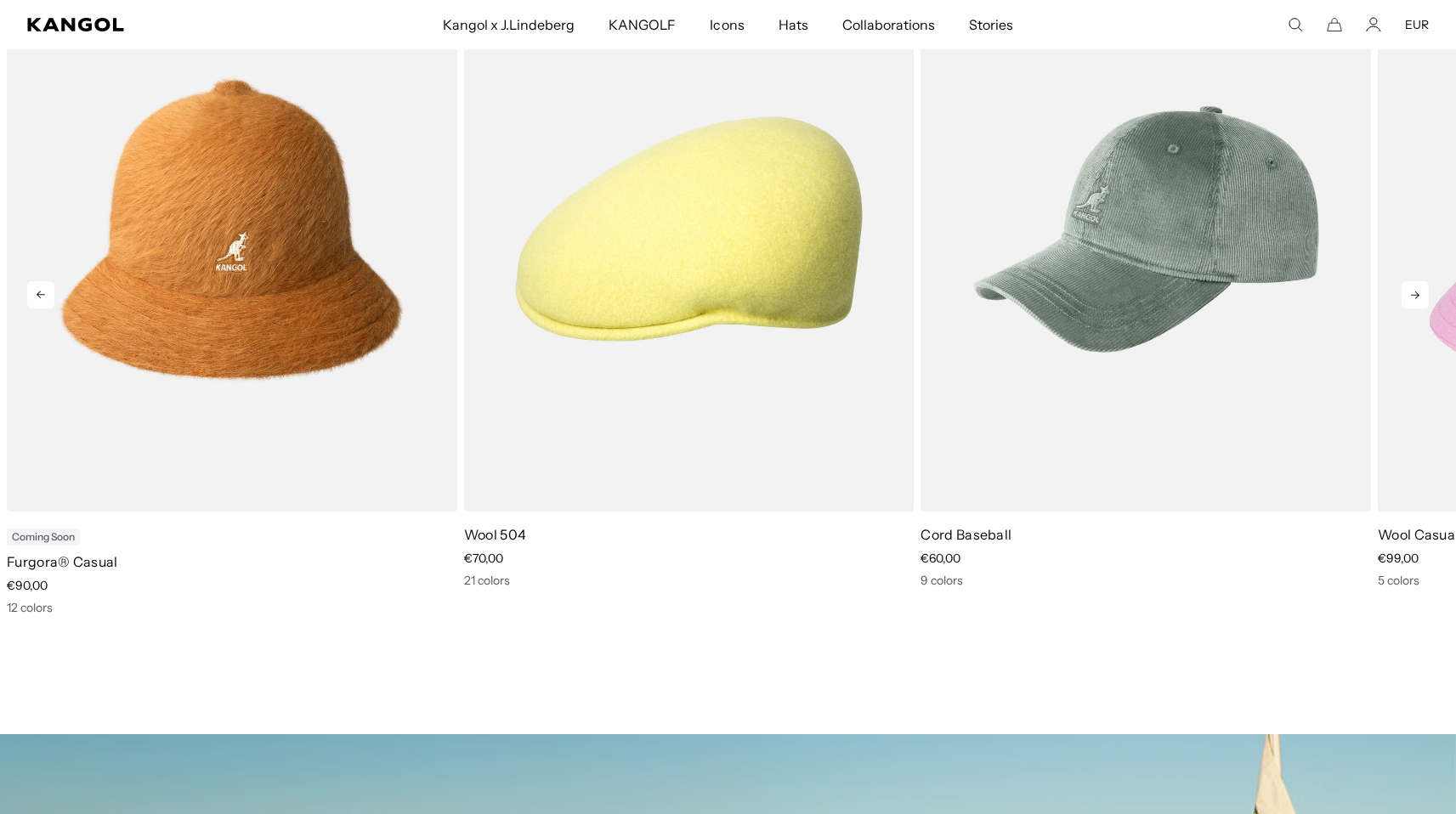
click at [1409, 286] on icon at bounding box center [1414, 294] width 27 height 27
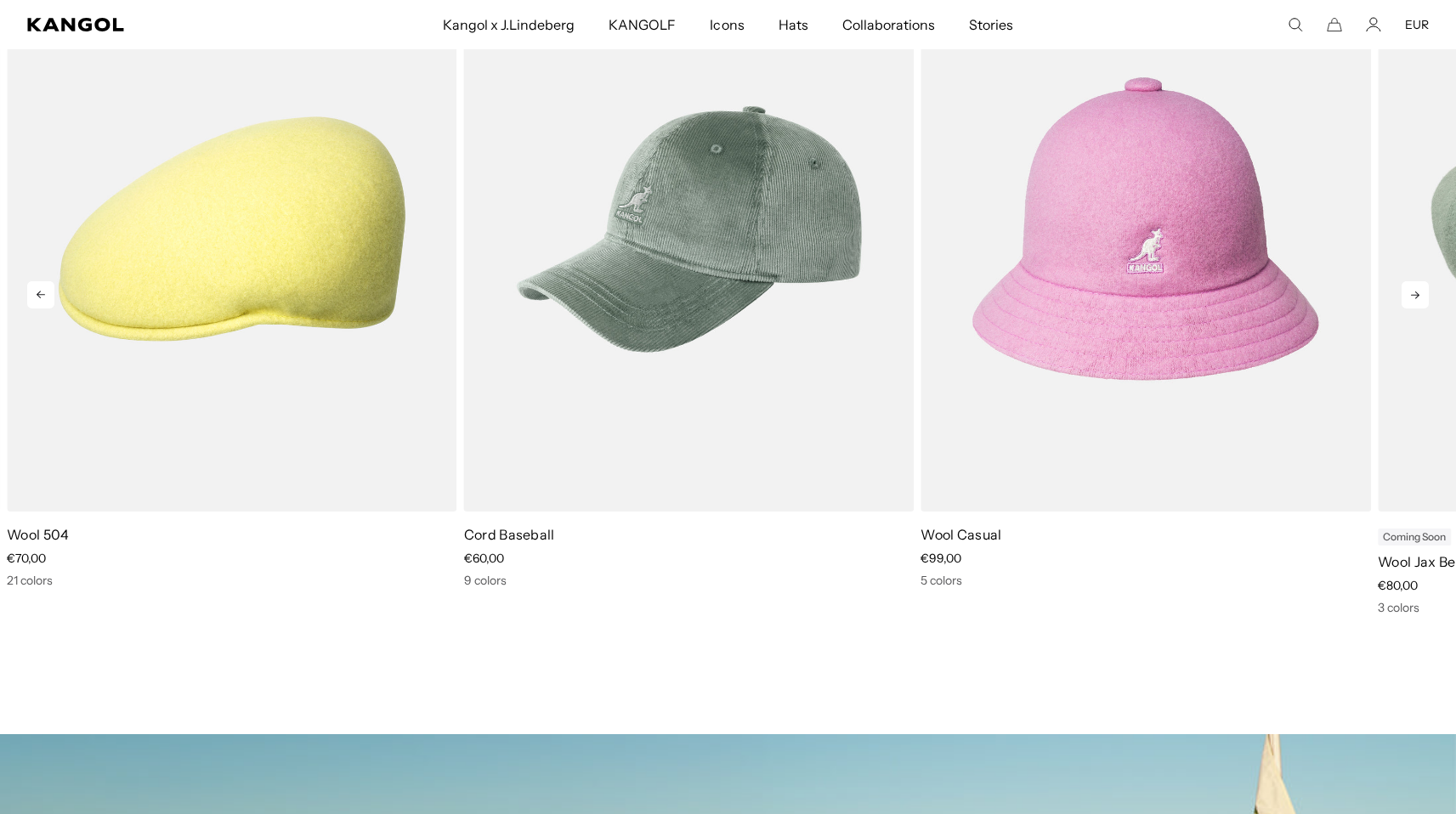
click at [1409, 286] on icon at bounding box center [1414, 294] width 27 height 27
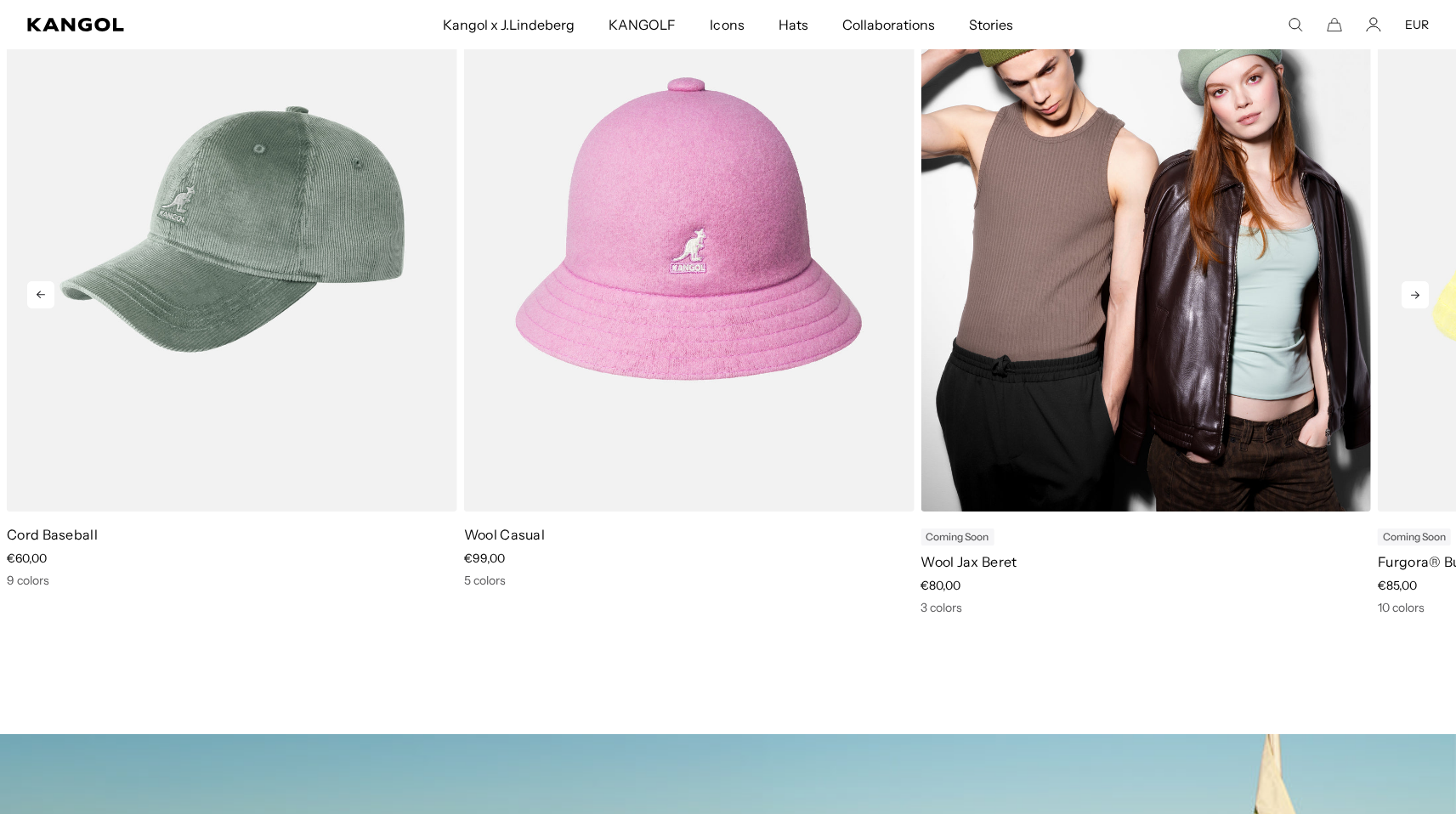
scroll to position [0, 0]
